Goal: Communication & Community: Answer question/provide support

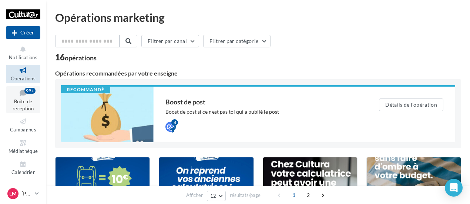
click at [22, 106] on span "Boîte de réception" at bounding box center [23, 104] width 21 height 13
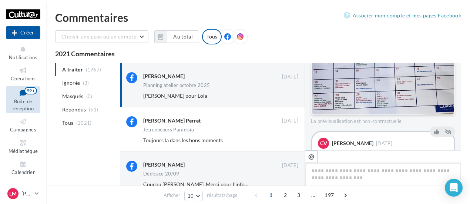
scroll to position [149, 0]
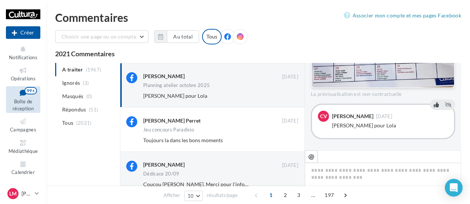
click at [432, 108] on button at bounding box center [436, 104] width 8 height 9
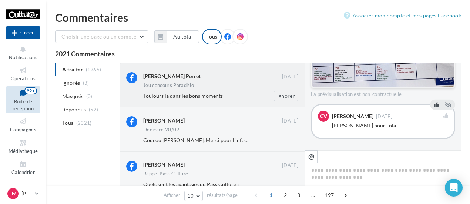
click at [239, 96] on div "Toujours la dans les bons moments" at bounding box center [196, 95] width 107 height 7
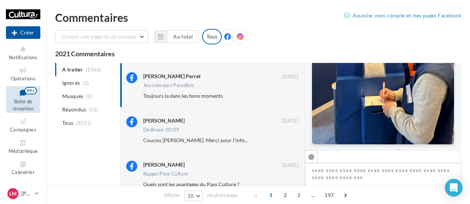
scroll to position [306, 0]
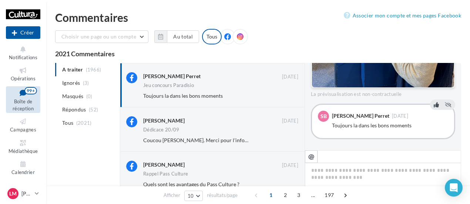
click at [434, 104] on icon at bounding box center [436, 104] width 5 height 5
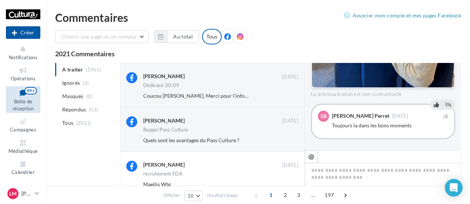
drag, startPoint x: 461, startPoint y: 135, endPoint x: 462, endPoint y: 96, distance: 39.6
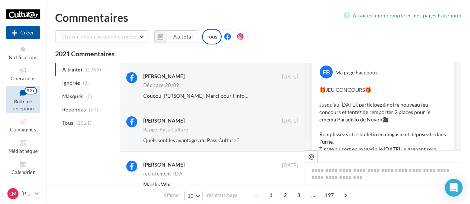
scroll to position [0, 0]
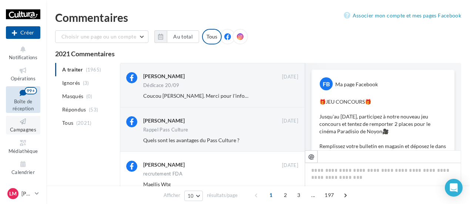
click at [22, 118] on icon at bounding box center [23, 121] width 30 height 9
